Goal: Find specific fact: Find contact information

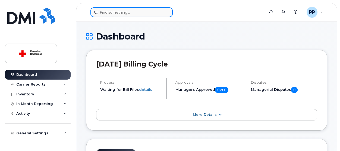
click at [111, 13] on input at bounding box center [132, 12] width 82 height 10
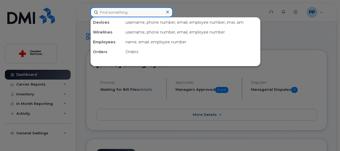
paste input "403- 352 5095"
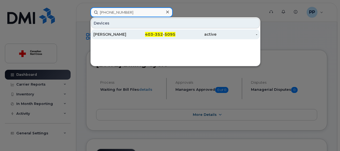
type input "403- 352 5095"
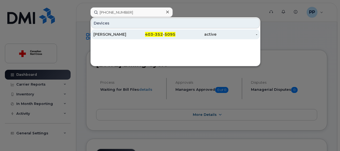
click at [107, 33] on div "[PERSON_NAME]" at bounding box center [114, 34] width 41 height 5
